Goal: Task Accomplishment & Management: Use online tool/utility

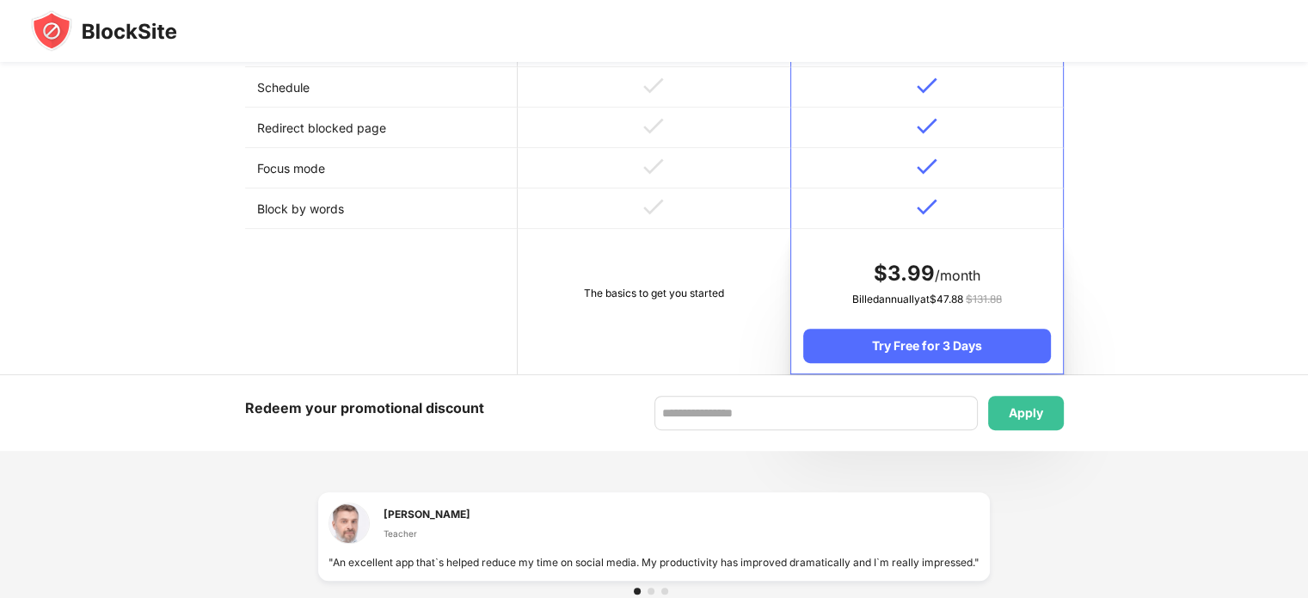
scroll to position [1163, 0]
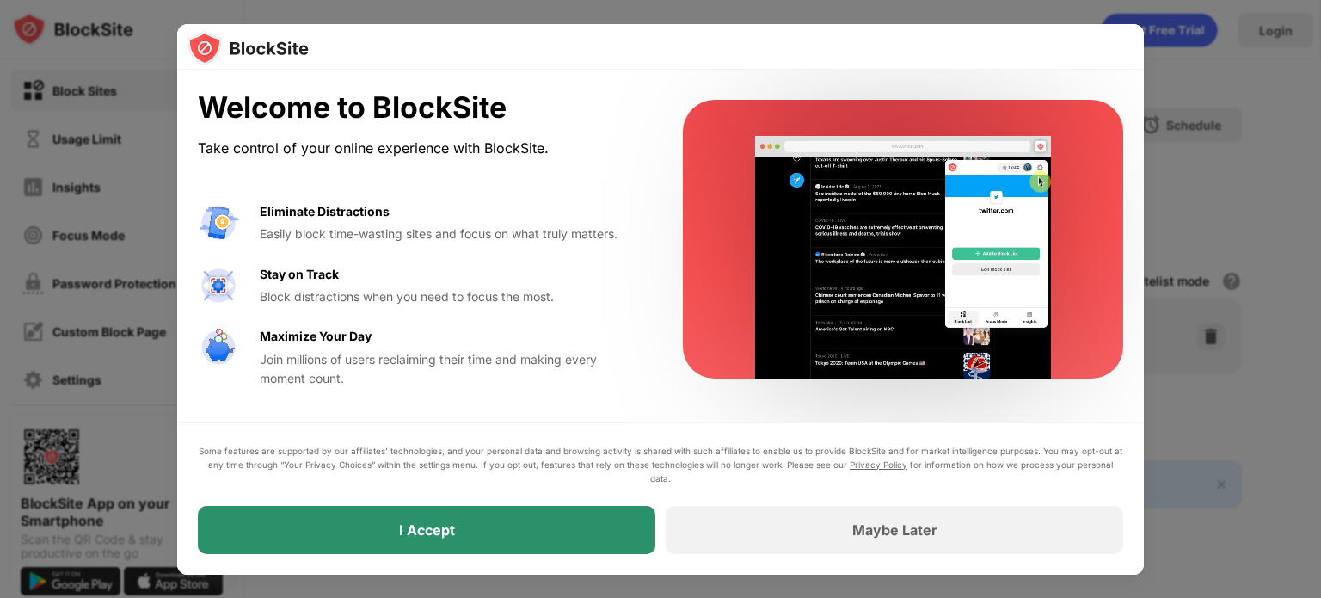
click at [542, 521] on div "I Accept" at bounding box center [426, 530] width 457 height 48
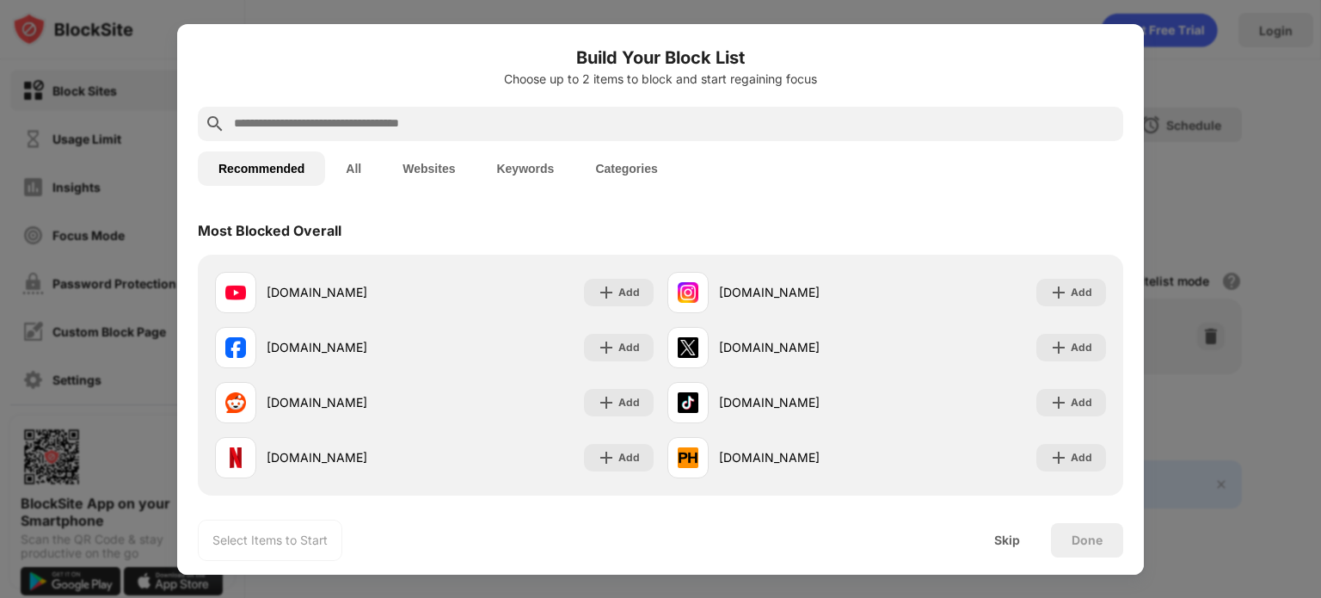
click at [576, 130] on input "text" at bounding box center [674, 124] width 884 height 21
type input "*"
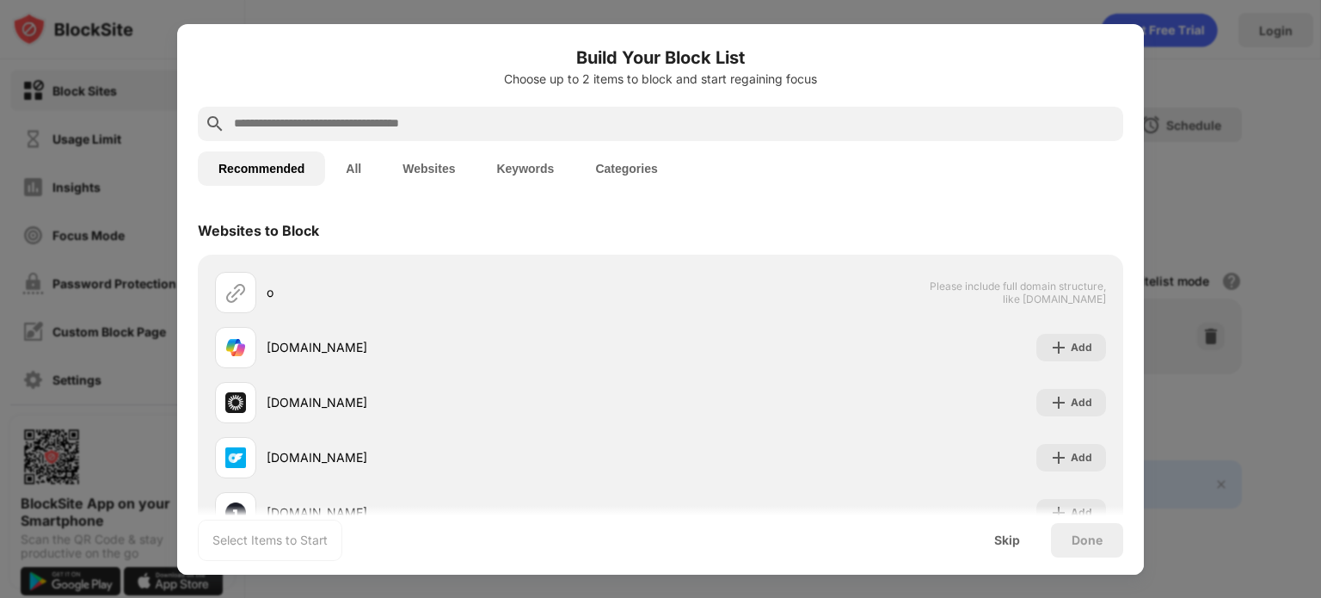
click at [612, 123] on input "text" at bounding box center [674, 124] width 884 height 21
paste input "**********"
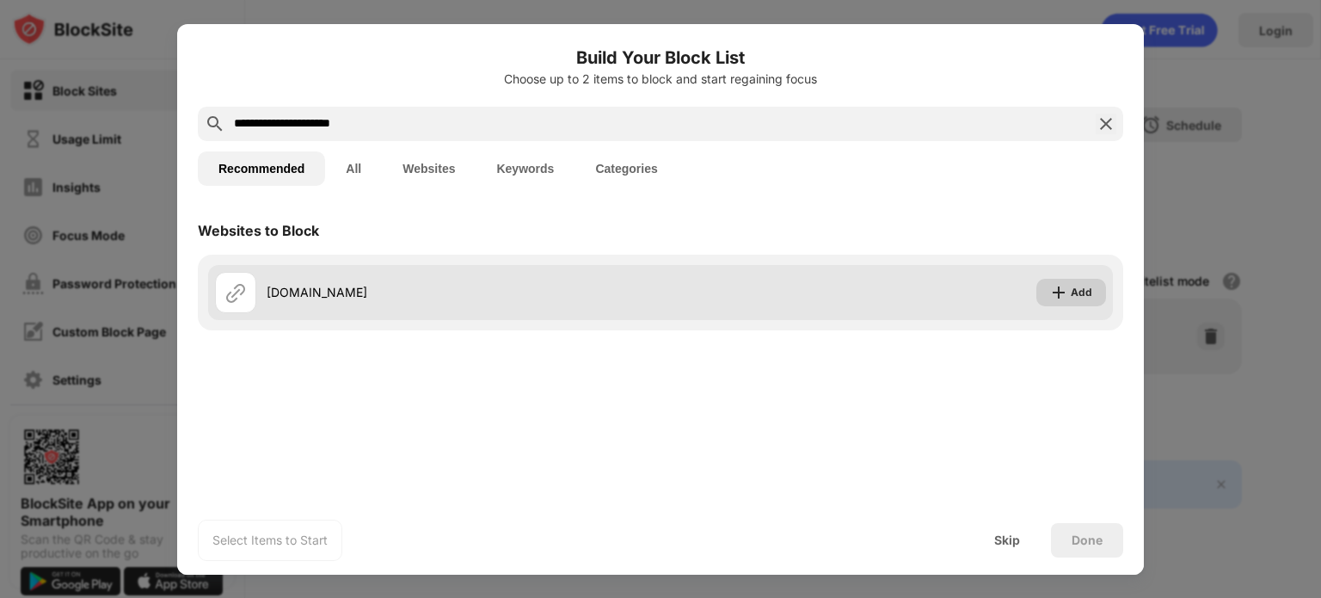
type input "**********"
click at [1065, 292] on img at bounding box center [1058, 292] width 17 height 17
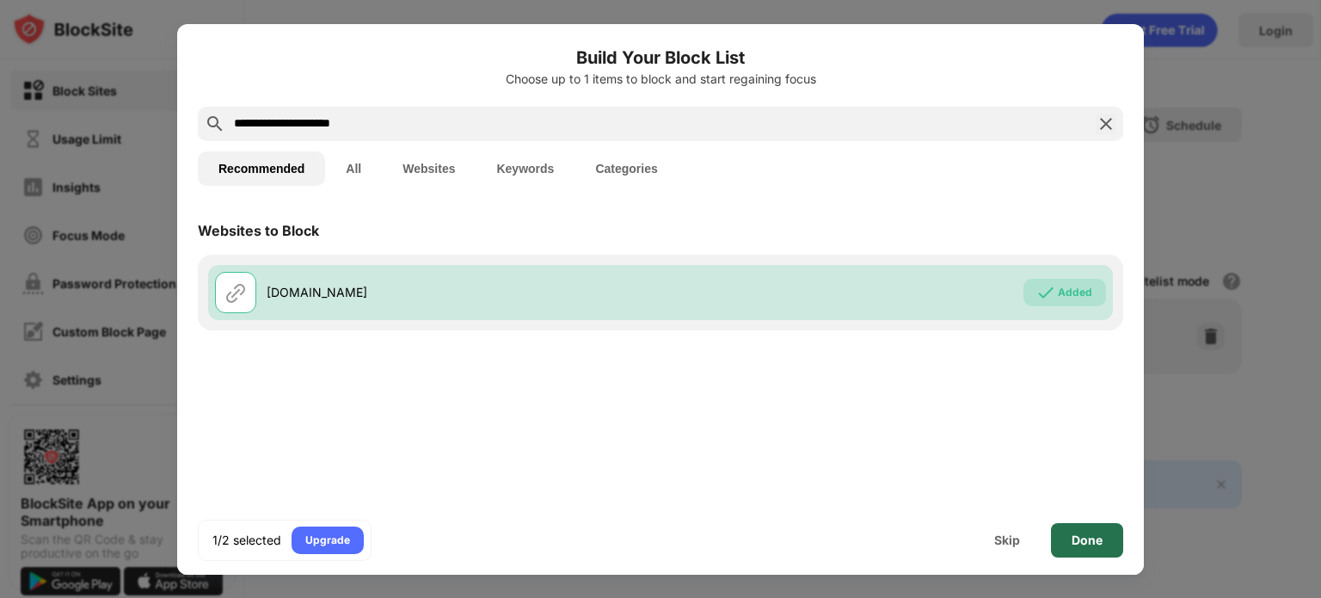
click at [1097, 537] on div "Done" at bounding box center [1086, 540] width 31 height 14
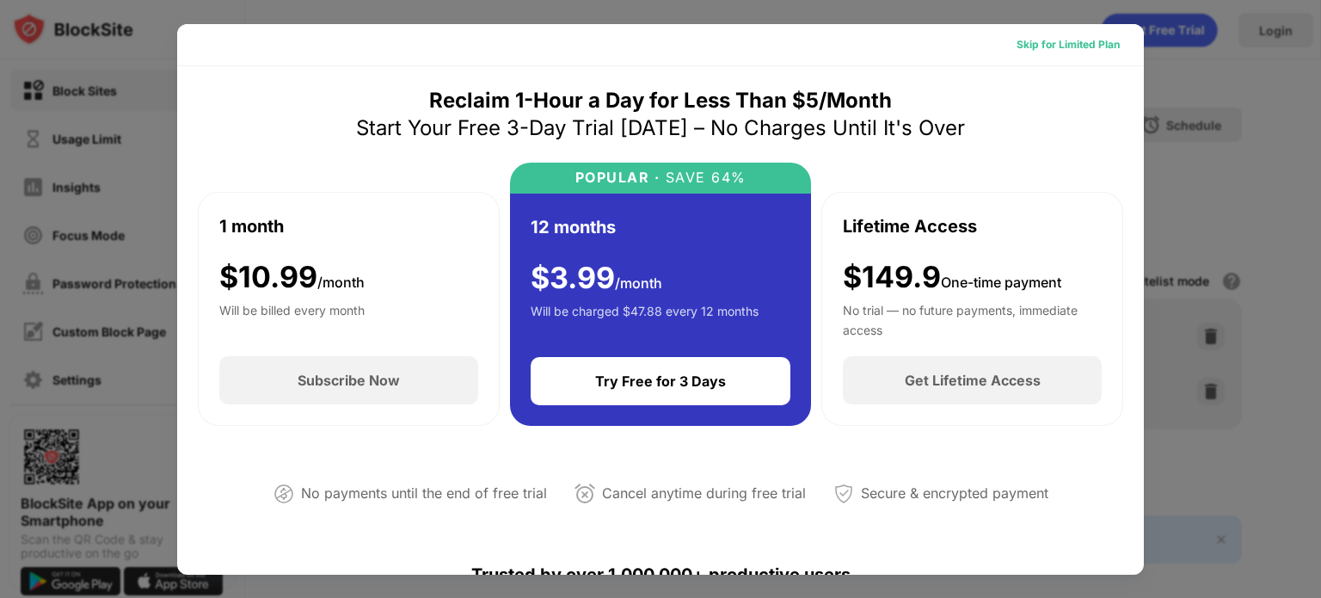
click at [1068, 40] on div "Skip for Limited Plan" at bounding box center [1067, 44] width 103 height 17
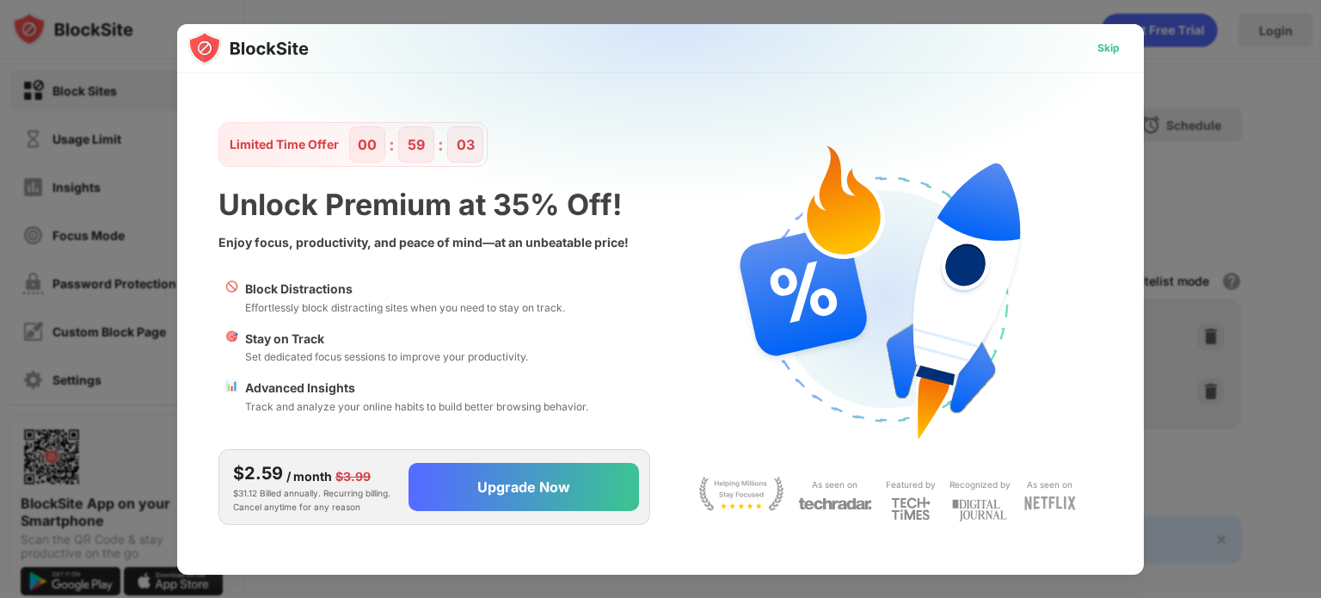
click at [1110, 51] on div "Skip" at bounding box center [1108, 48] width 22 height 17
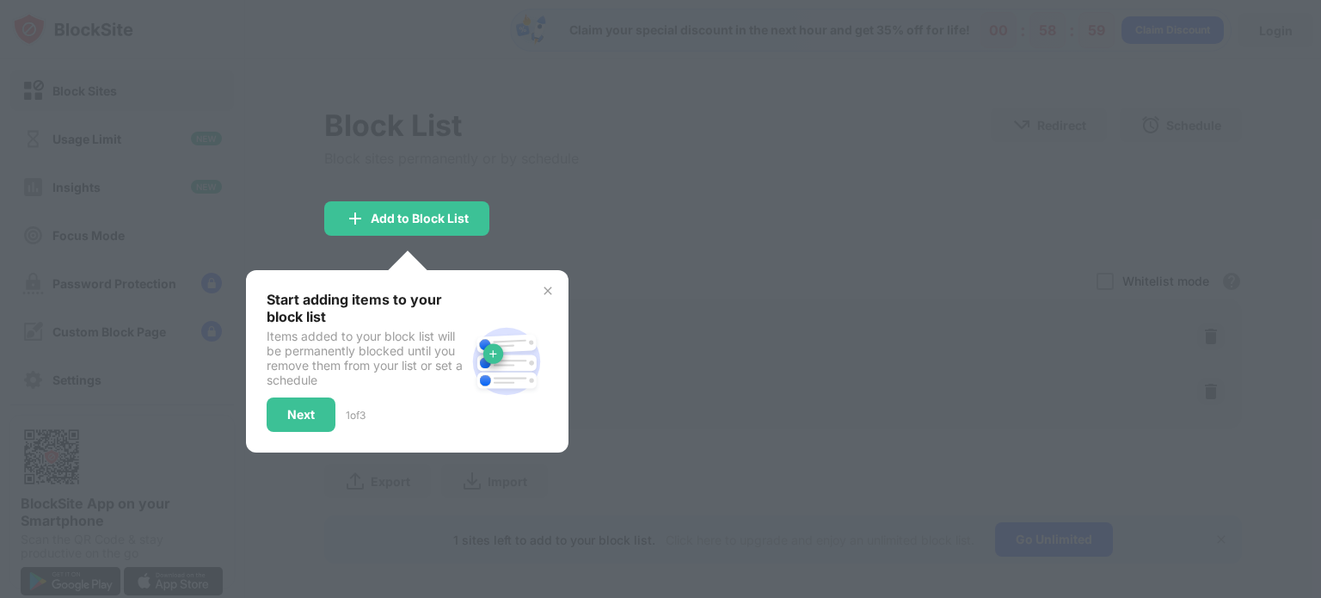
click at [541, 298] on div "Start adding items to your block list Items added to your block list will be pe…" at bounding box center [407, 361] width 281 height 141
click at [550, 288] on img at bounding box center [548, 291] width 14 height 14
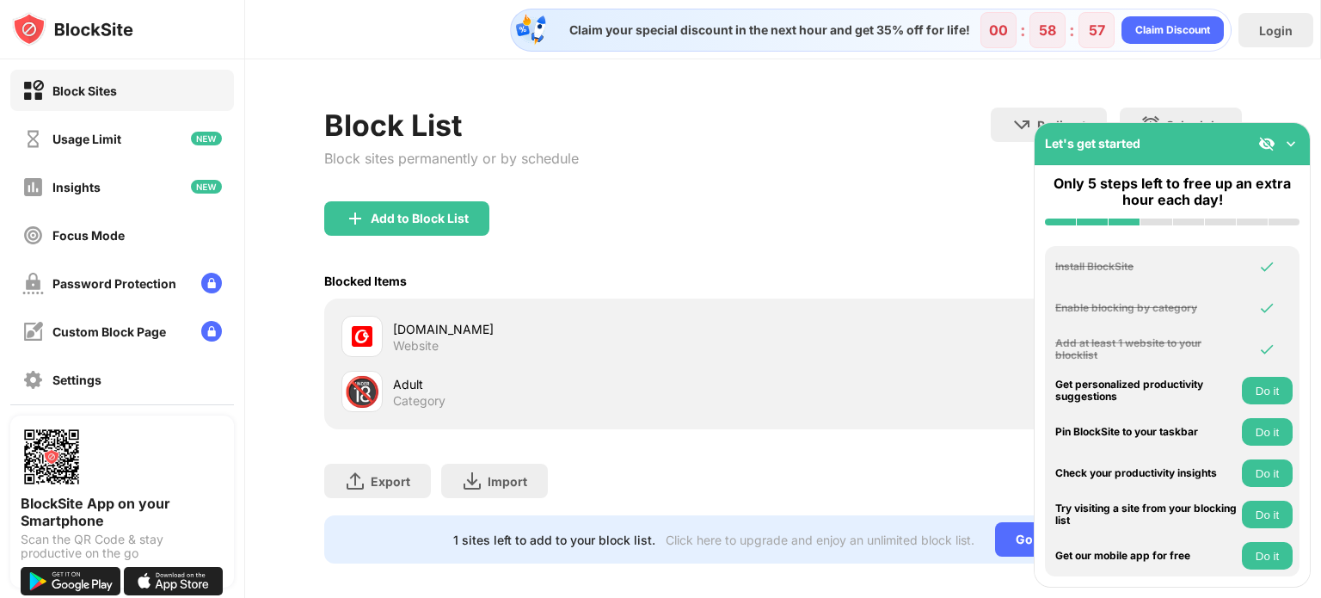
click at [674, 230] on div "Add to Block List" at bounding box center [782, 232] width 917 height 62
click at [1287, 142] on img at bounding box center [1290, 143] width 17 height 17
